Goal: Information Seeking & Learning: Compare options

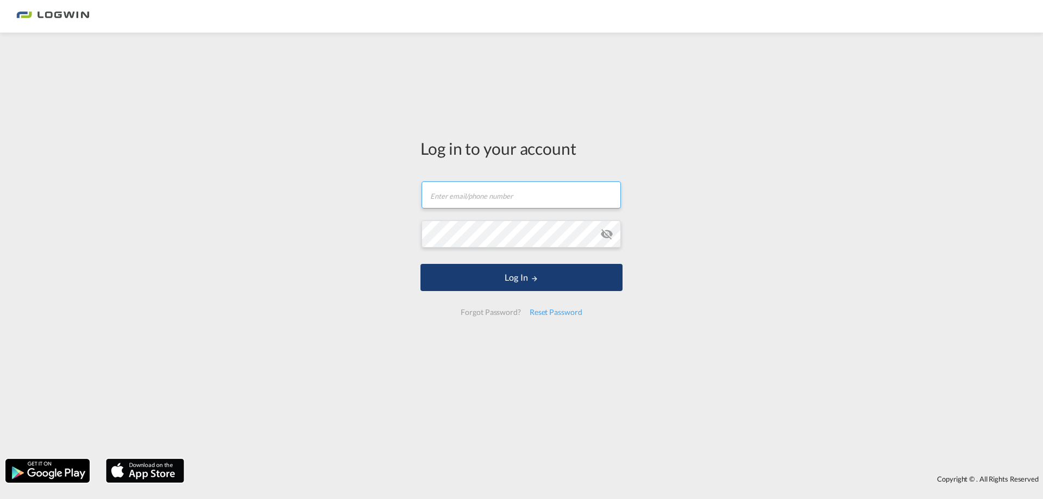
type input "[PERSON_NAME][EMAIL_ADDRESS][PERSON_NAME][DOMAIN_NAME]"
click at [512, 282] on button "Log In" at bounding box center [522, 277] width 202 height 27
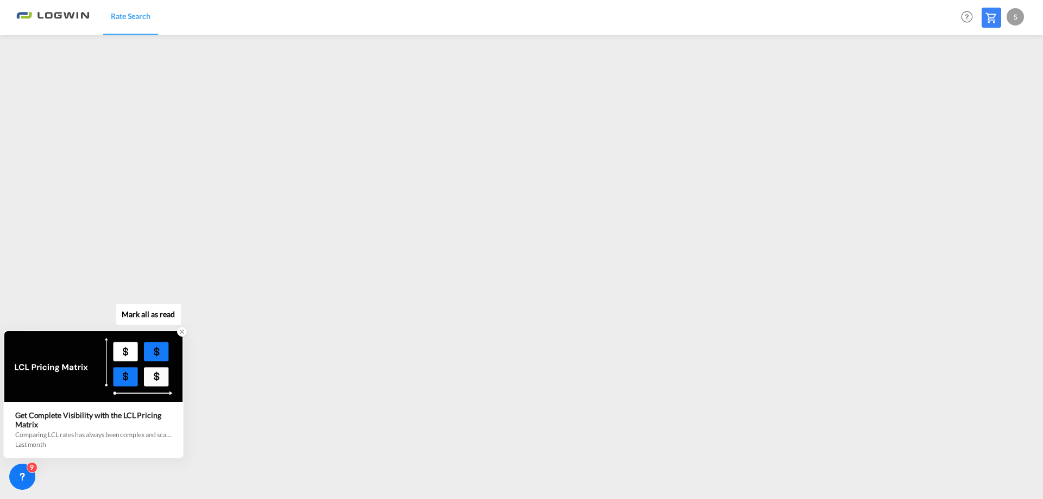
click at [55, 443] on div "last month" at bounding box center [93, 445] width 156 height 8
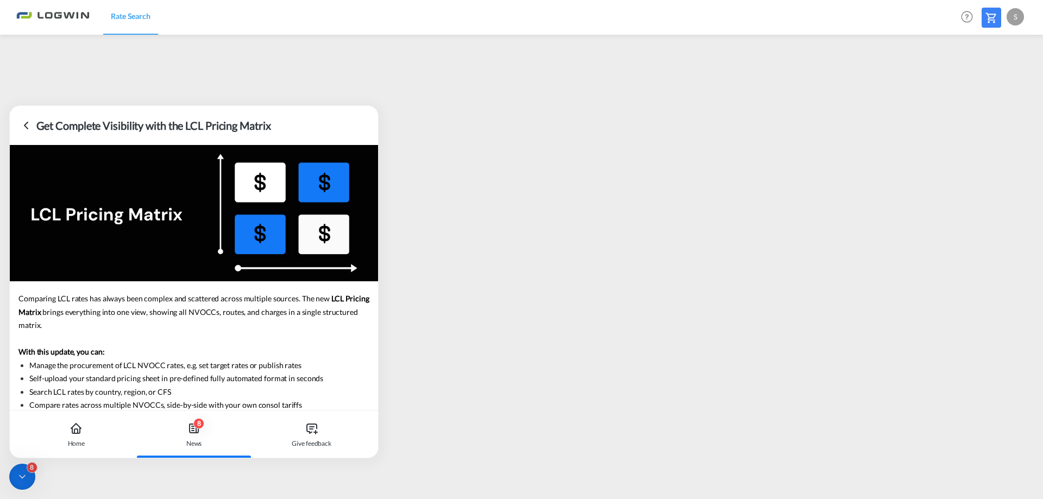
click at [28, 125] on icon at bounding box center [26, 125] width 13 height 13
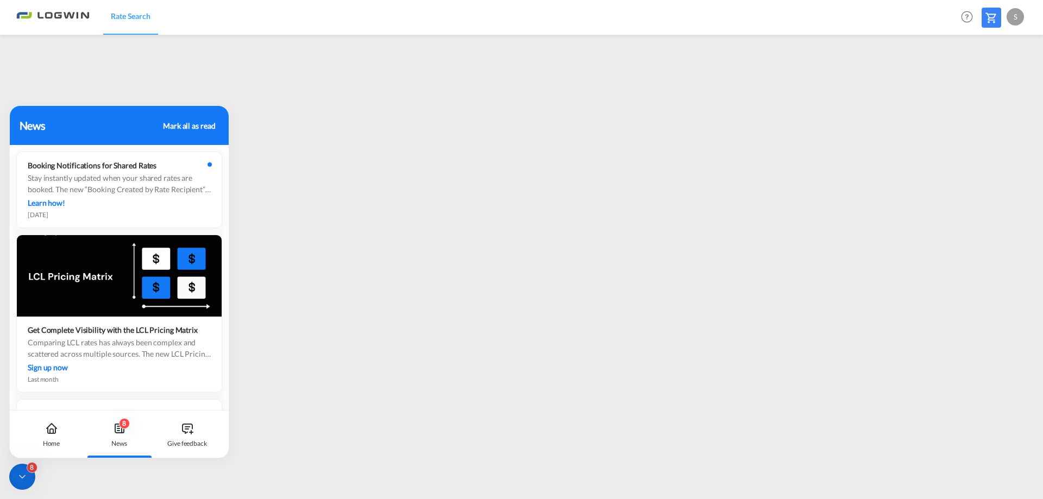
click at [22, 474] on icon at bounding box center [22, 477] width 11 height 11
